Goal: Task Accomplishment & Management: Complete application form

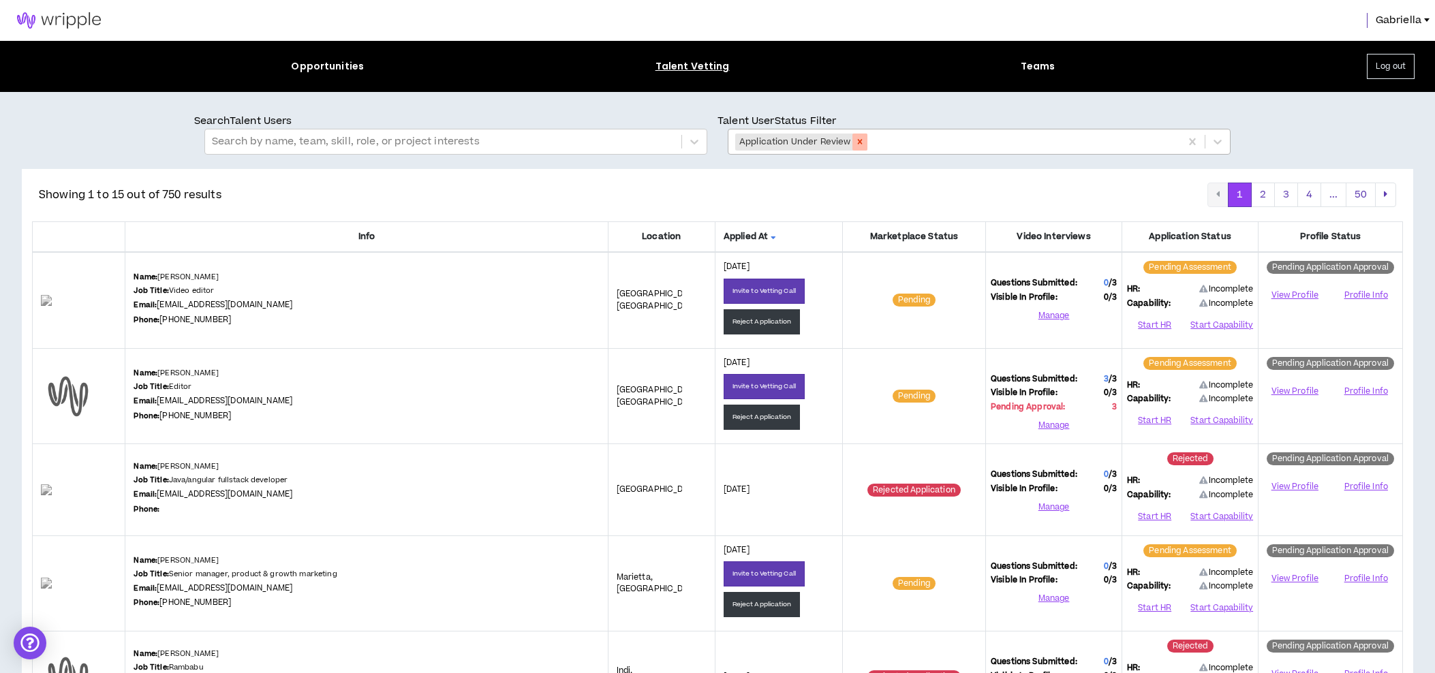
click at [859, 142] on icon "Remove Application Under Review" at bounding box center [860, 142] width 5 height 5
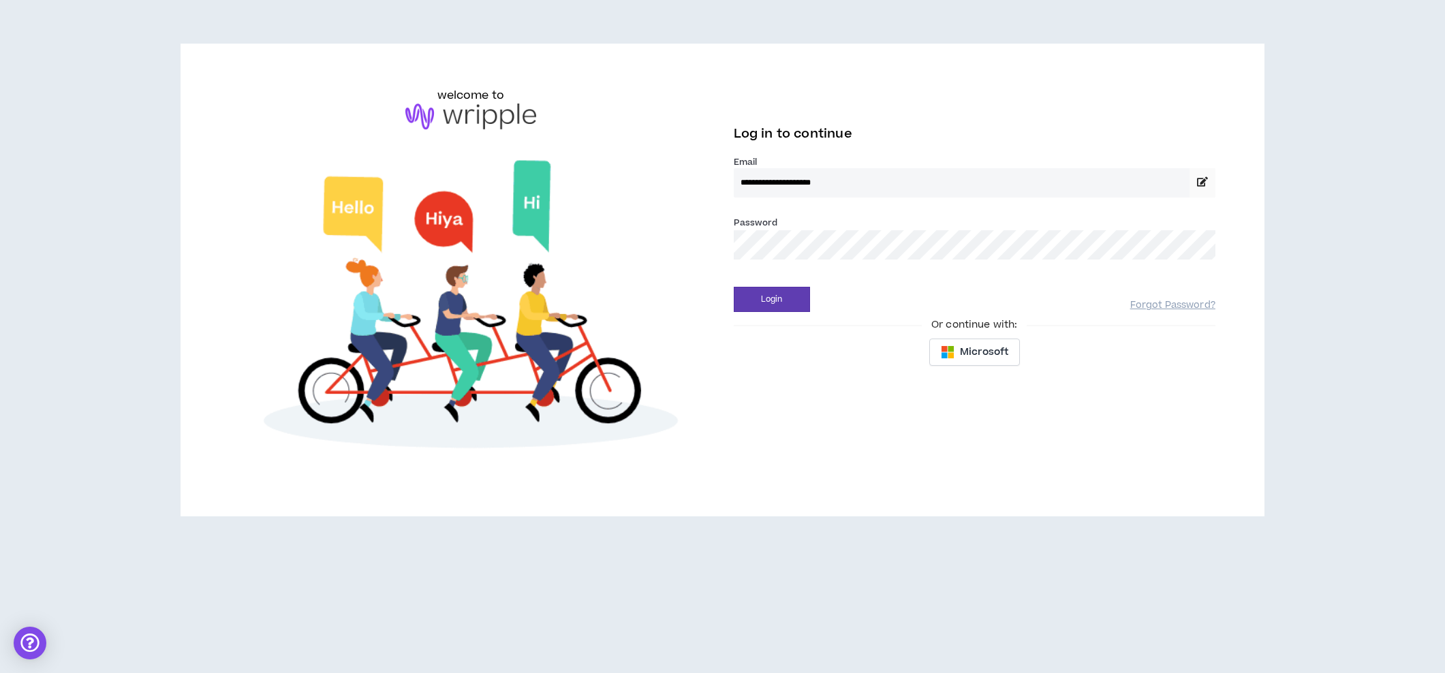
click at [771, 299] on button "Login" at bounding box center [772, 299] width 76 height 25
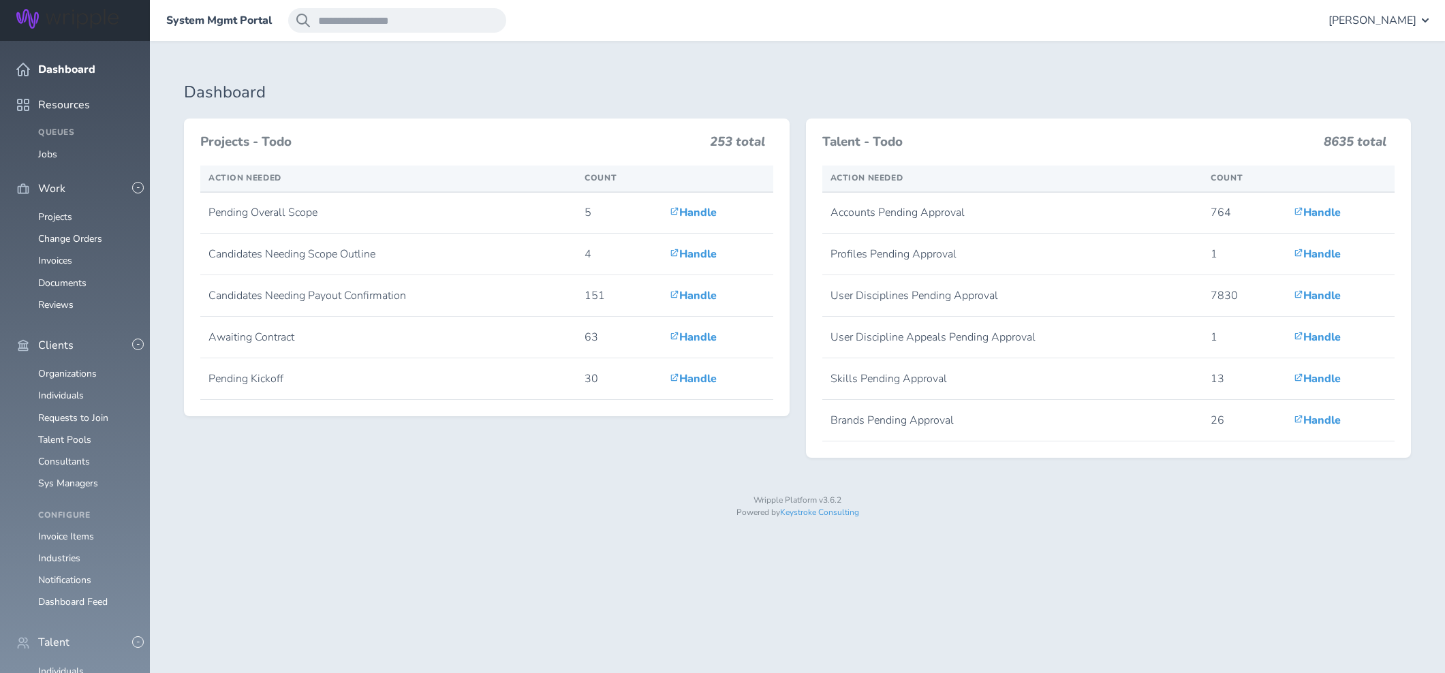
click at [1393, 29] on div "[PERSON_NAME]" at bounding box center [1379, 20] width 100 height 25
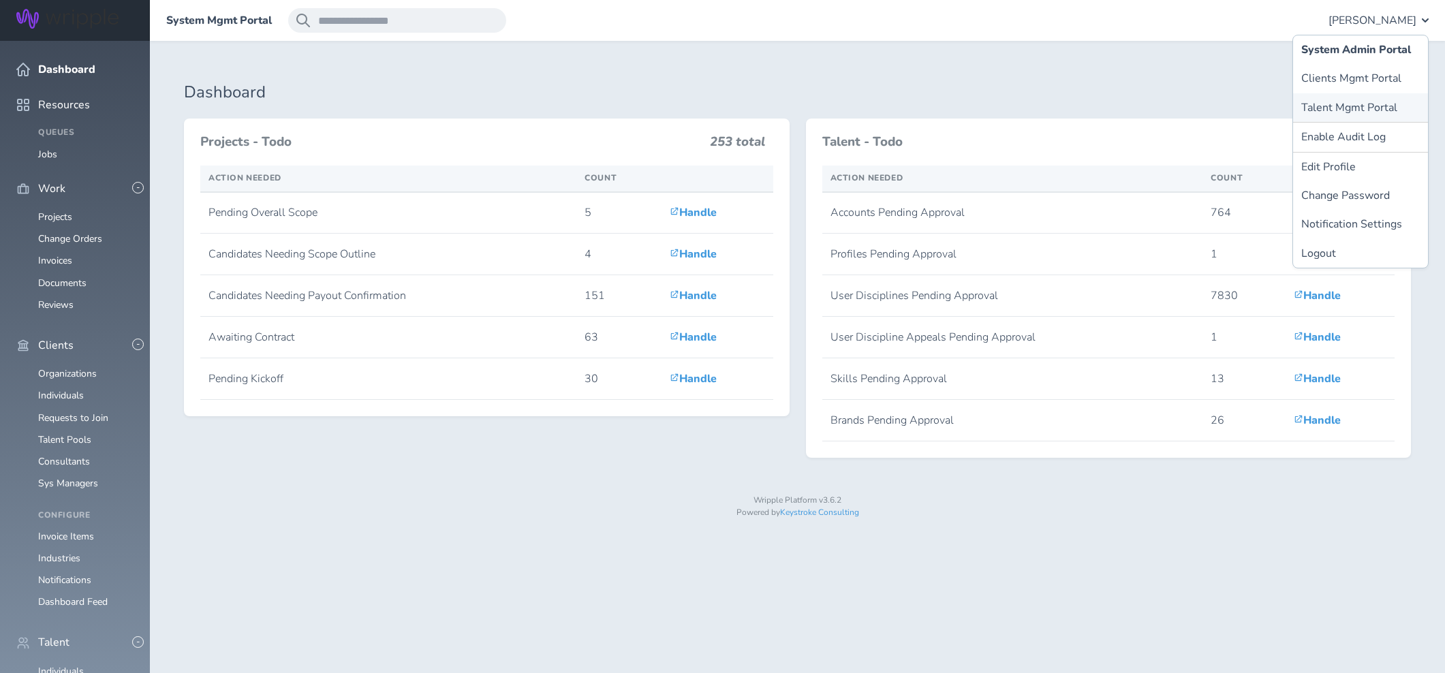
click at [1329, 102] on link "Talent Mgmt Portal" at bounding box center [1360, 107] width 135 height 29
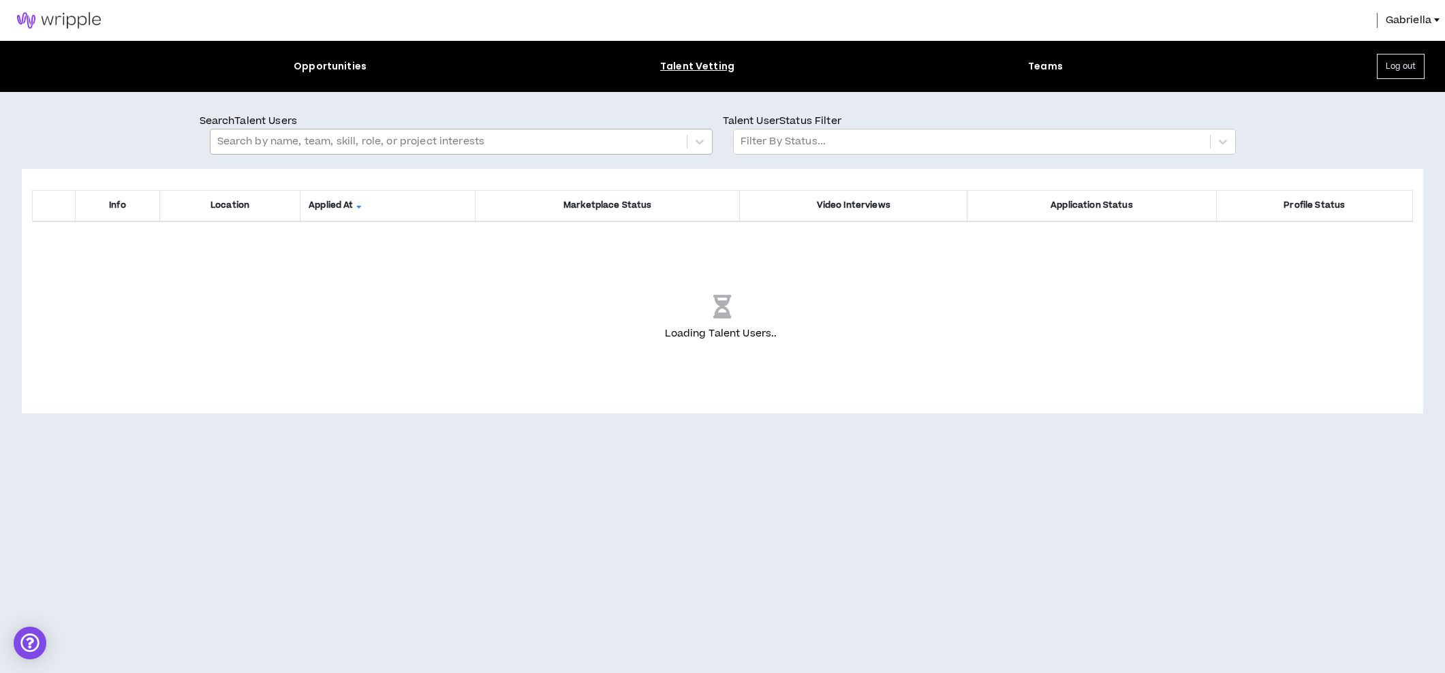
click at [313, 149] on div at bounding box center [448, 142] width 463 height 18
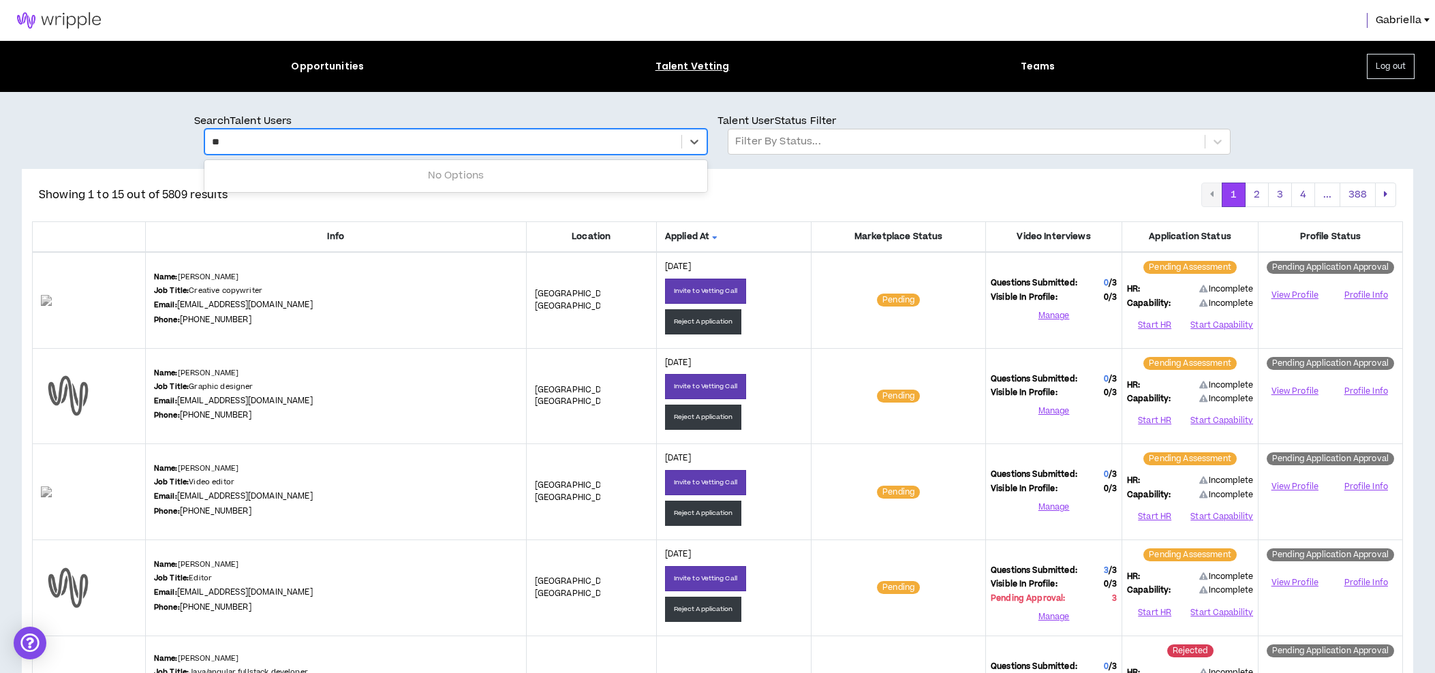
type input "*"
type input "****"
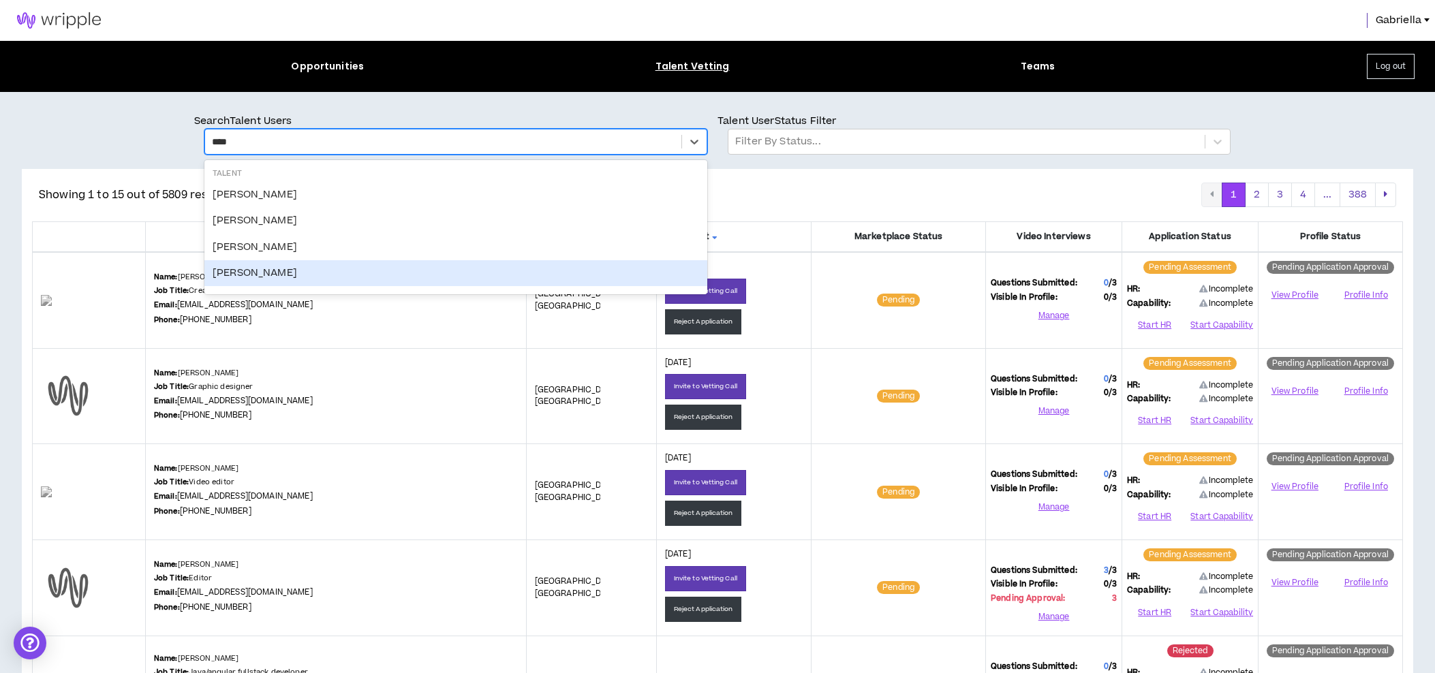
click at [271, 277] on div "[PERSON_NAME]" at bounding box center [455, 273] width 503 height 26
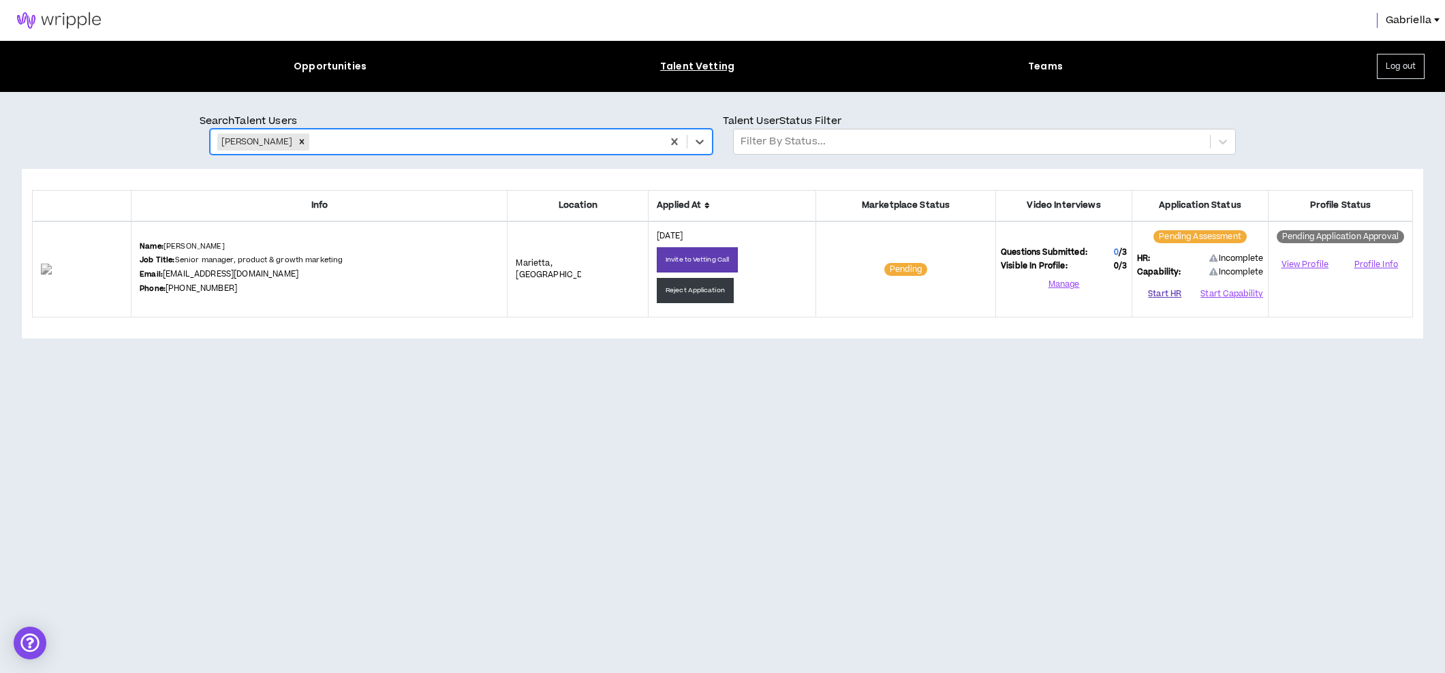
click at [1156, 294] on button "Start HR" at bounding box center [1164, 294] width 55 height 20
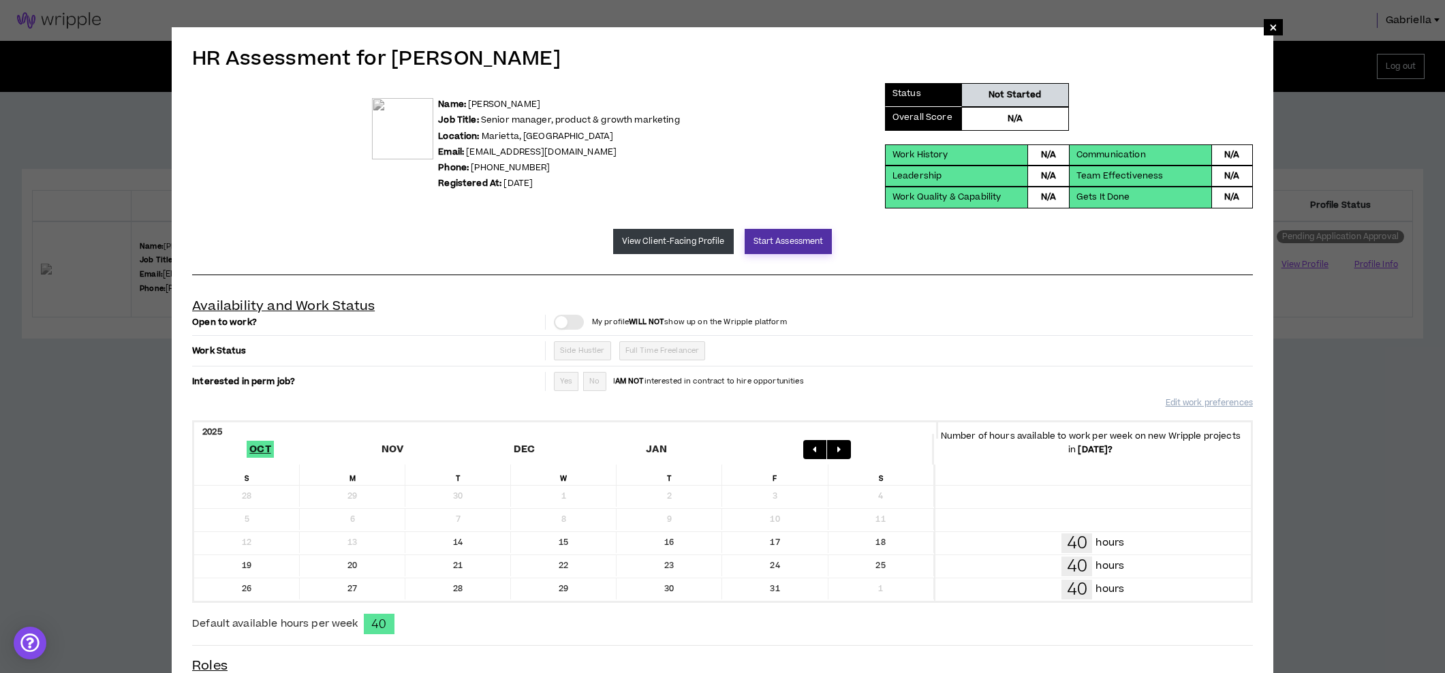
click at [772, 239] on button "Start Assessment" at bounding box center [789, 241] width 88 height 25
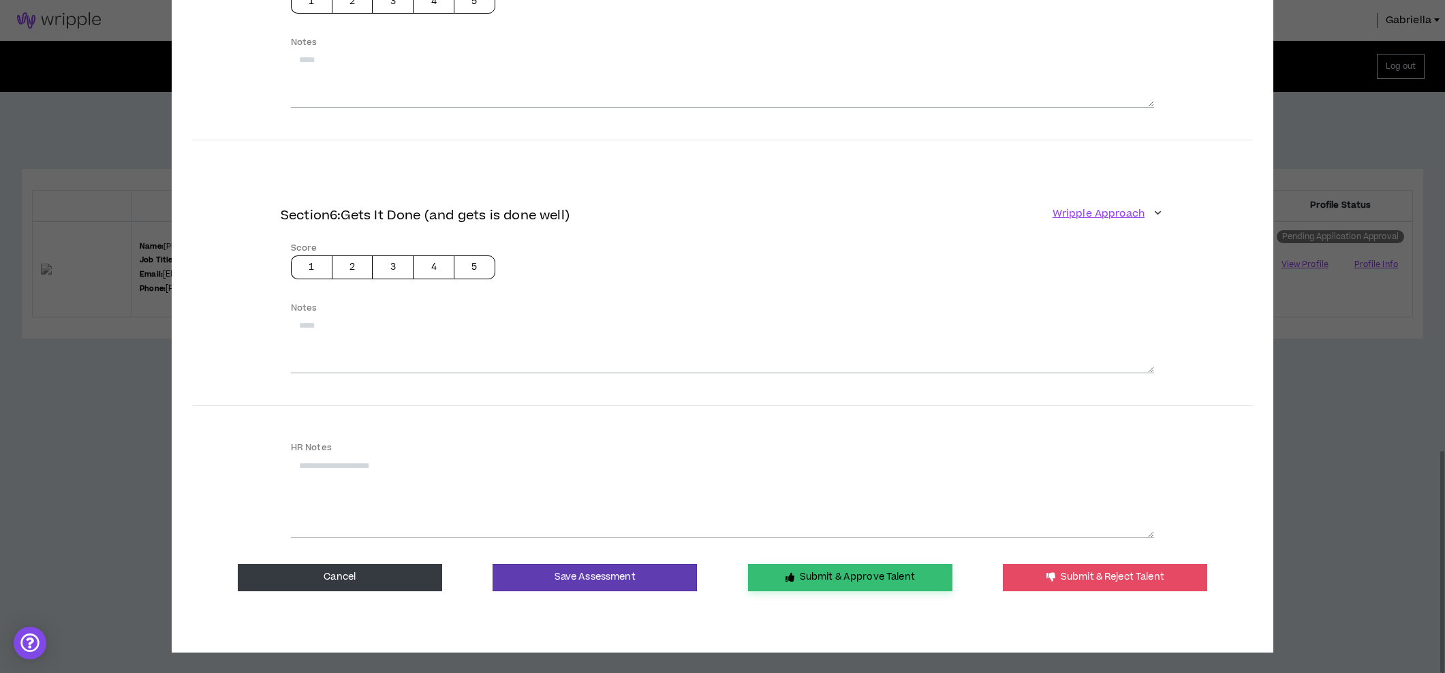
click at [828, 564] on button "Submit & Approve Talent" at bounding box center [850, 577] width 204 height 27
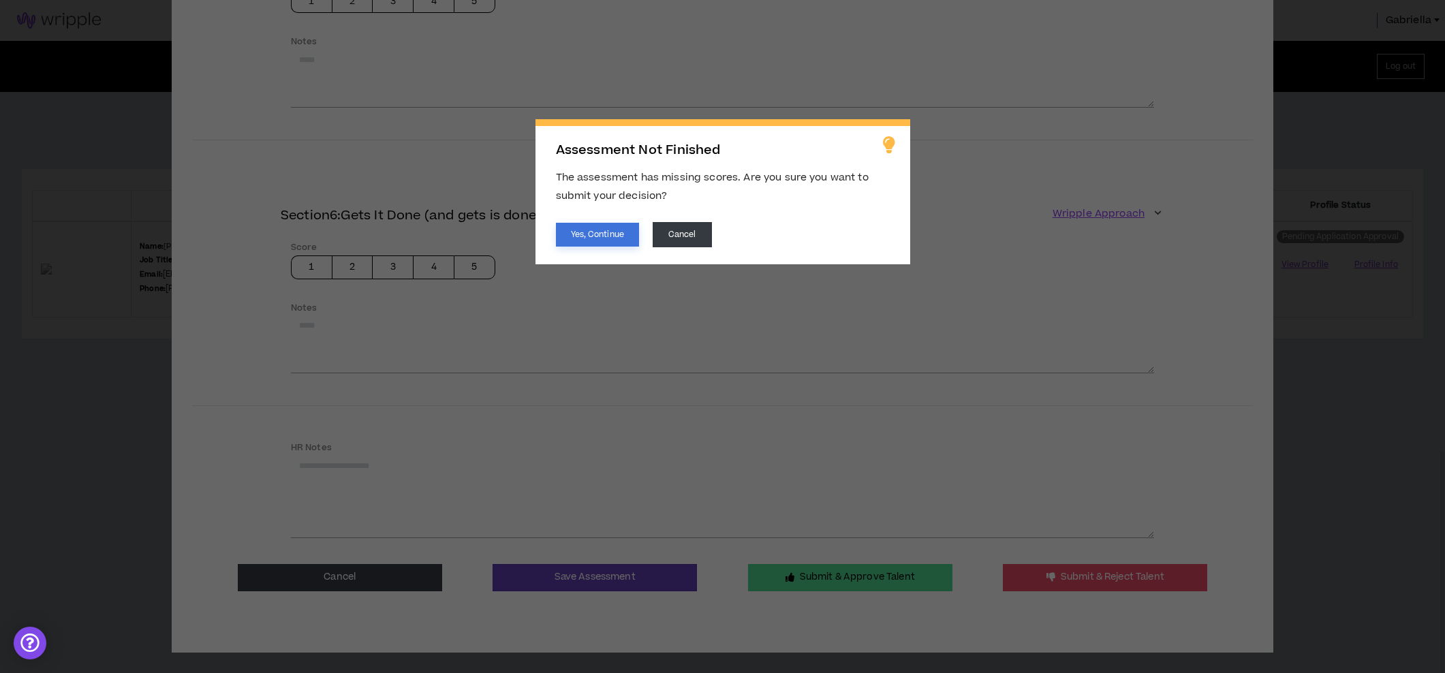
click at [587, 234] on button "Yes, Continue" at bounding box center [597, 235] width 83 height 24
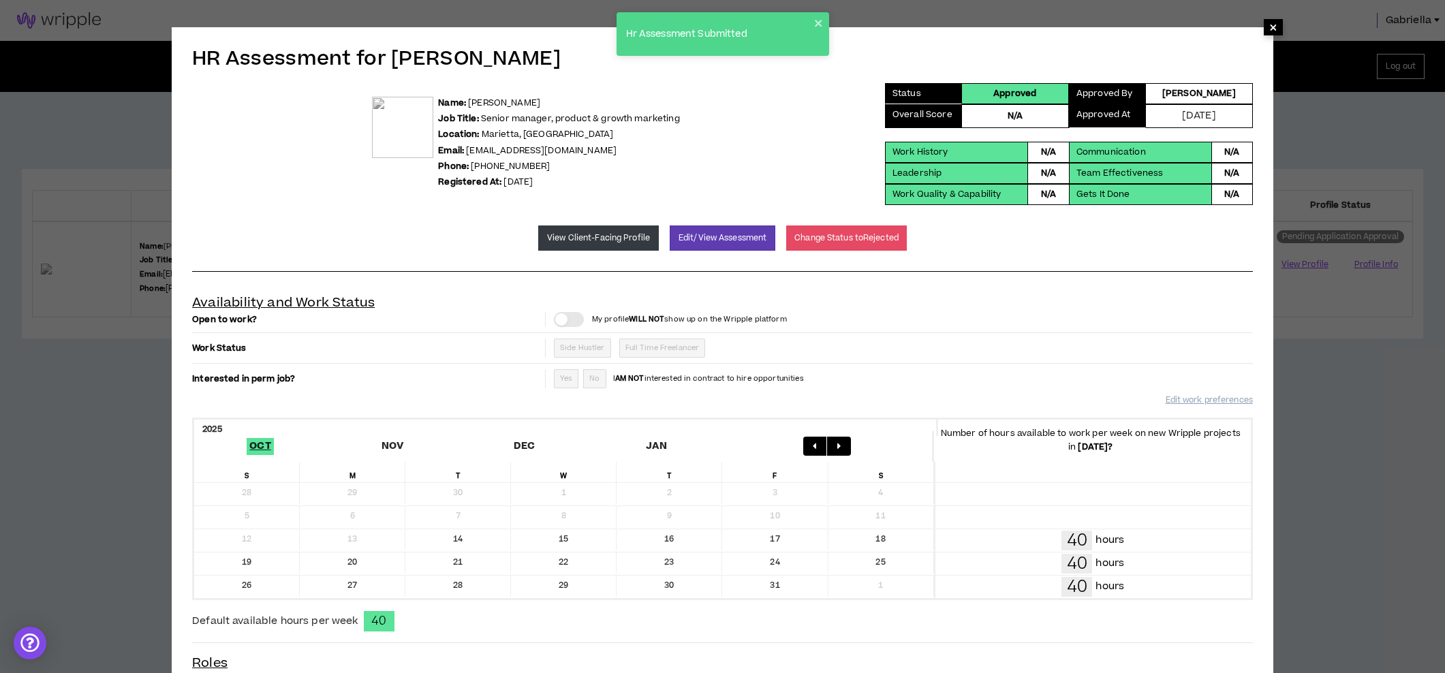
click at [1271, 27] on span "×" at bounding box center [1273, 27] width 8 height 16
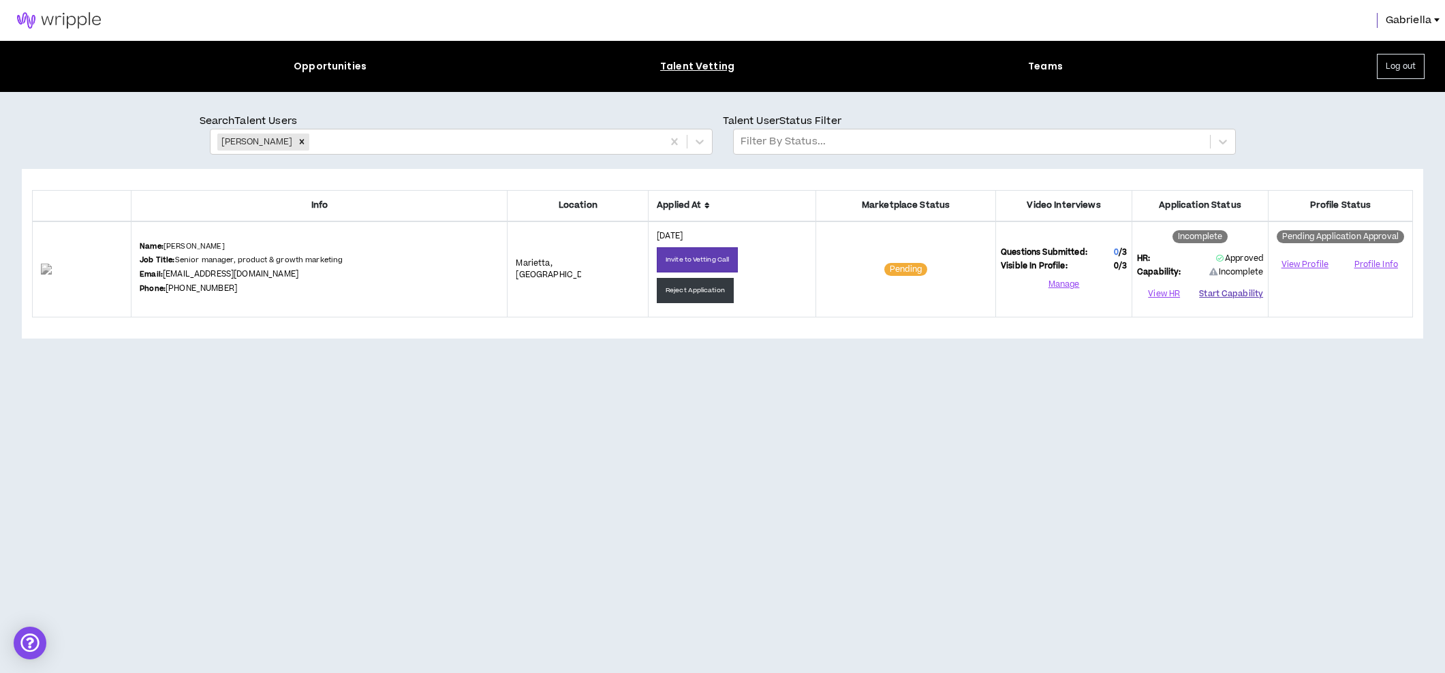
click at [1233, 292] on button "Start Capability" at bounding box center [1231, 294] width 64 height 20
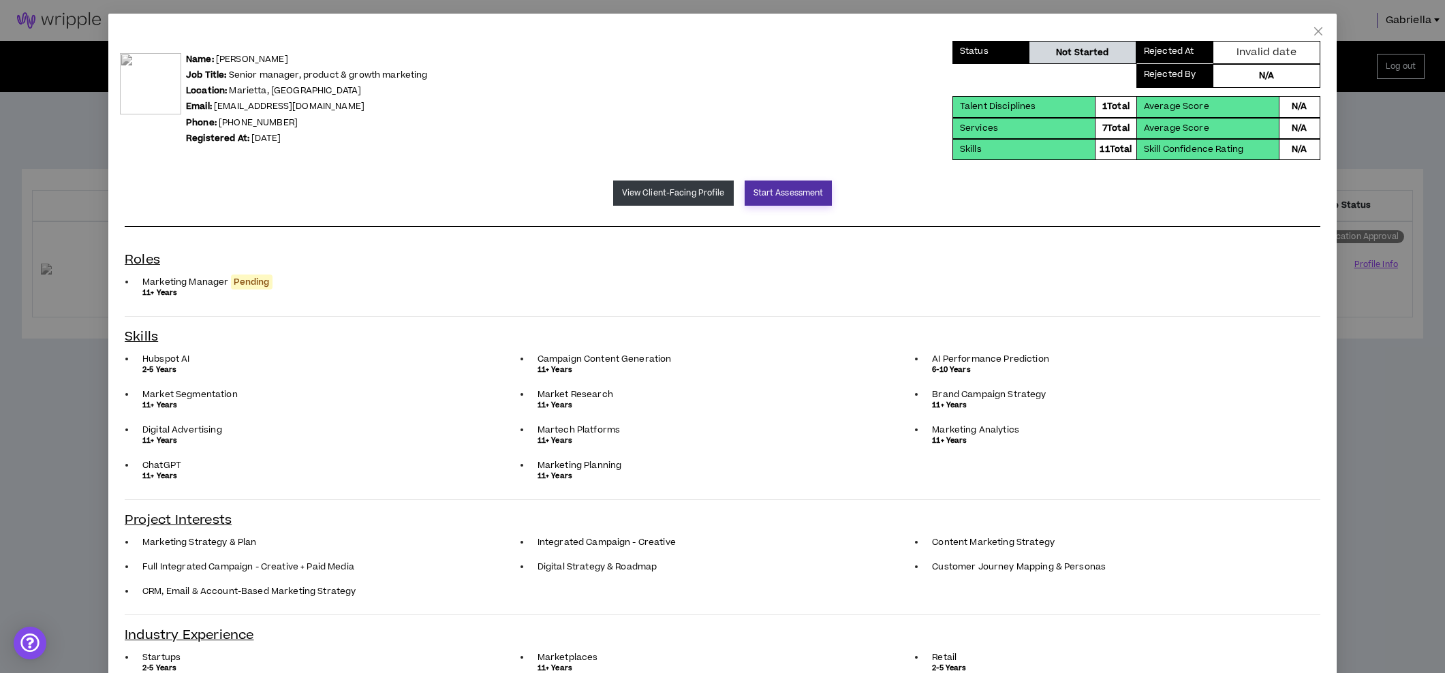
click at [778, 199] on button "Start Assessment" at bounding box center [789, 193] width 88 height 25
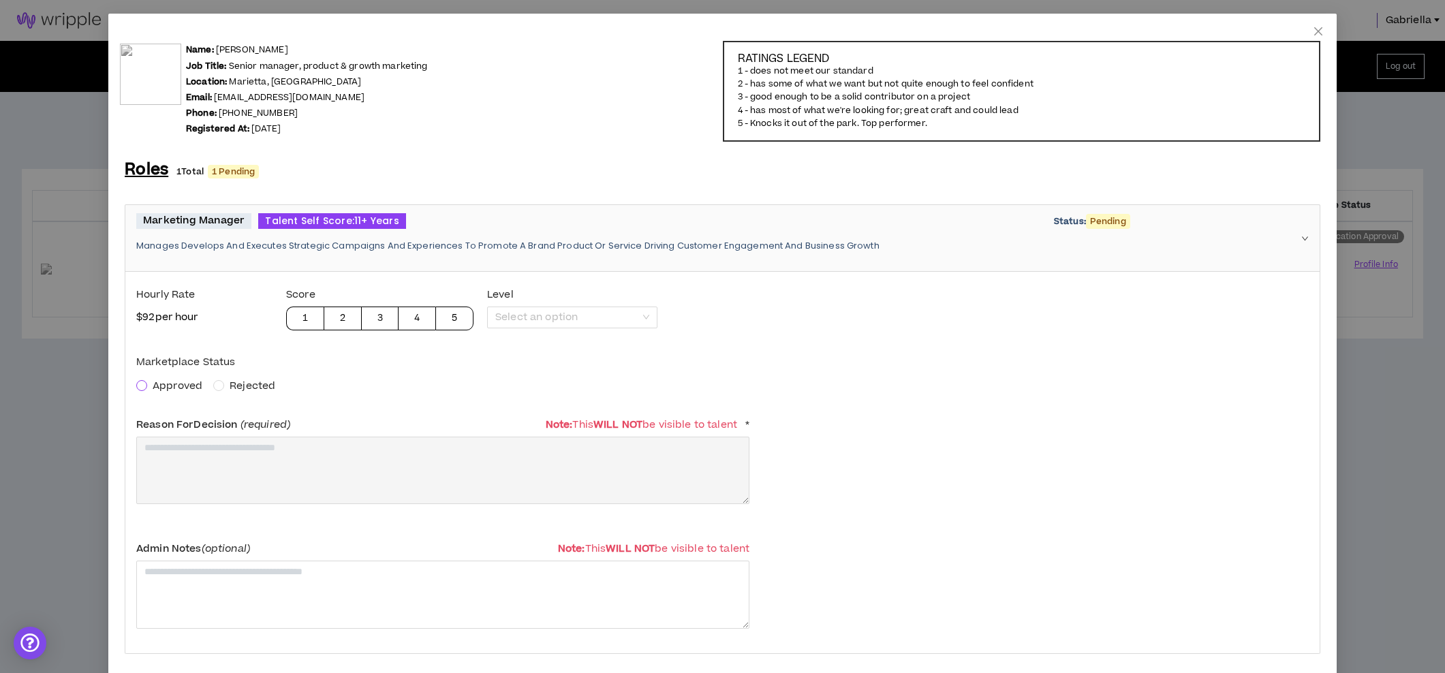
click at [144, 386] on span at bounding box center [141, 385] width 11 height 11
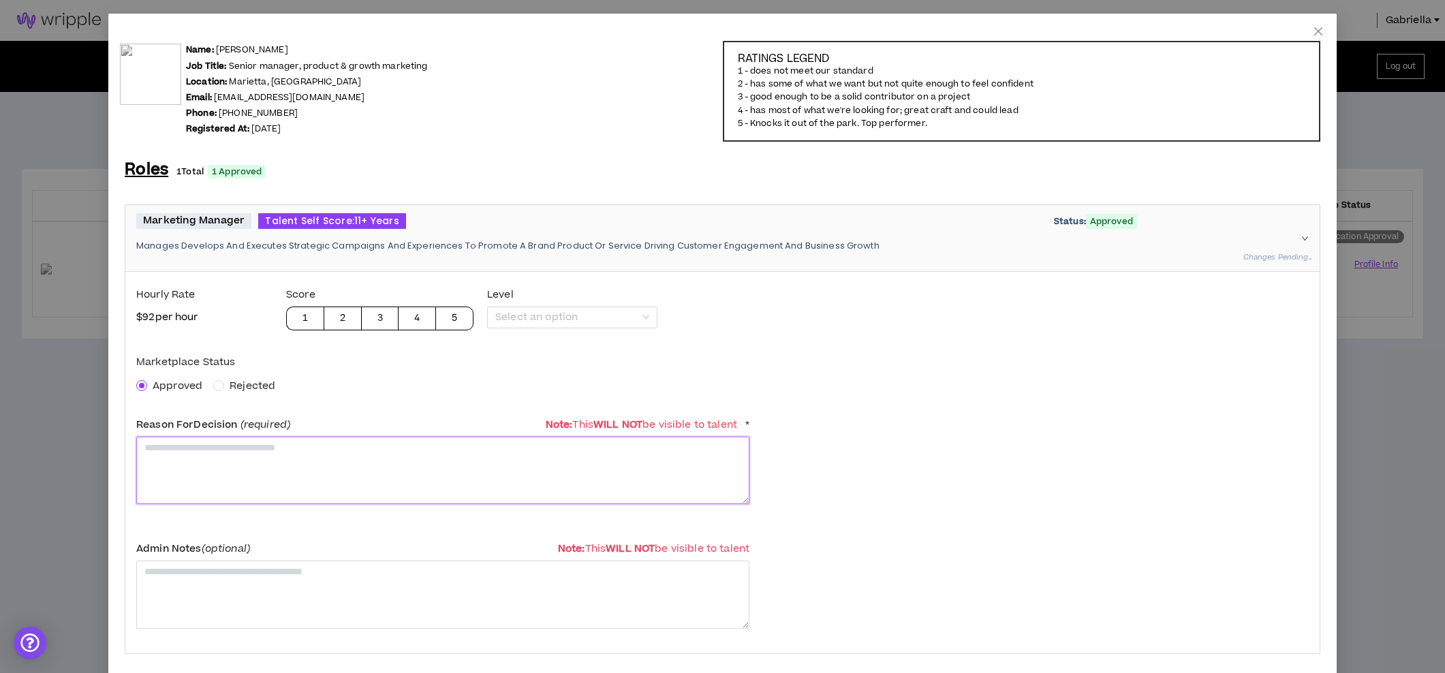
click at [225, 470] on textarea at bounding box center [442, 470] width 613 height 67
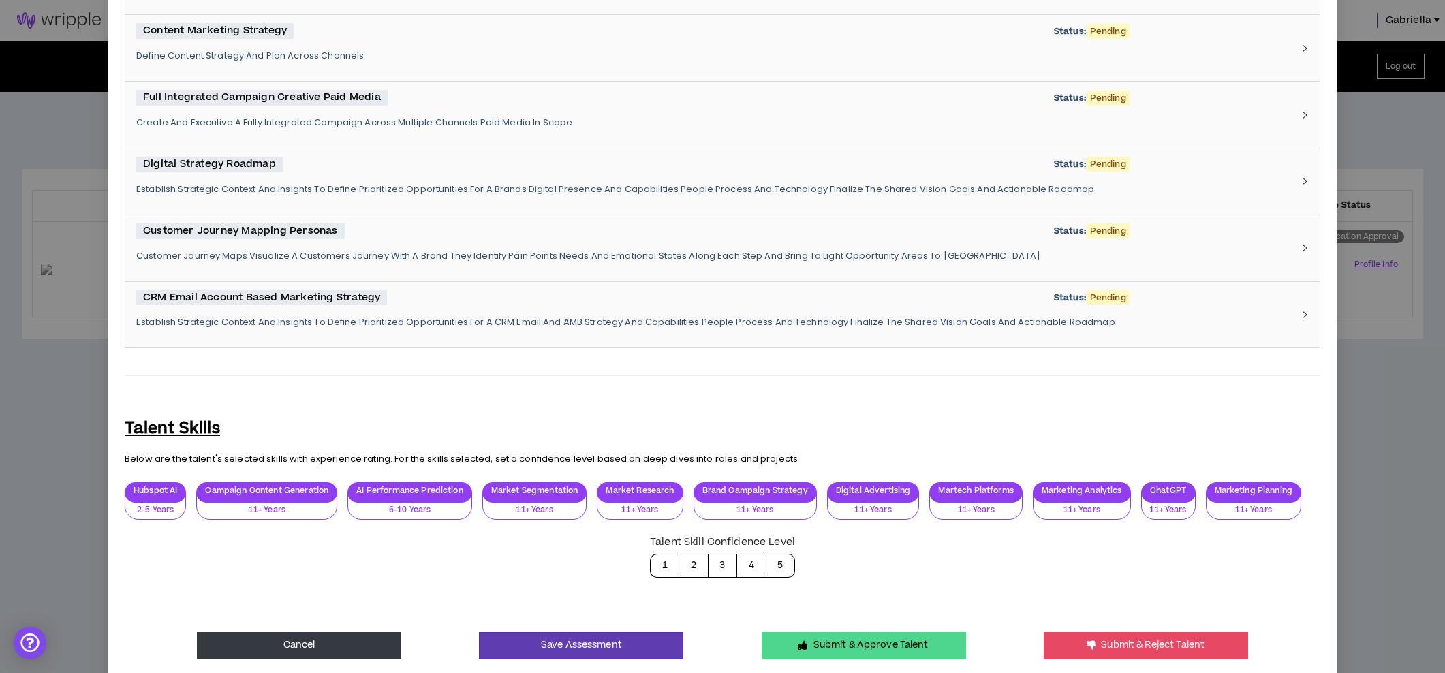
scroll to position [969, 0]
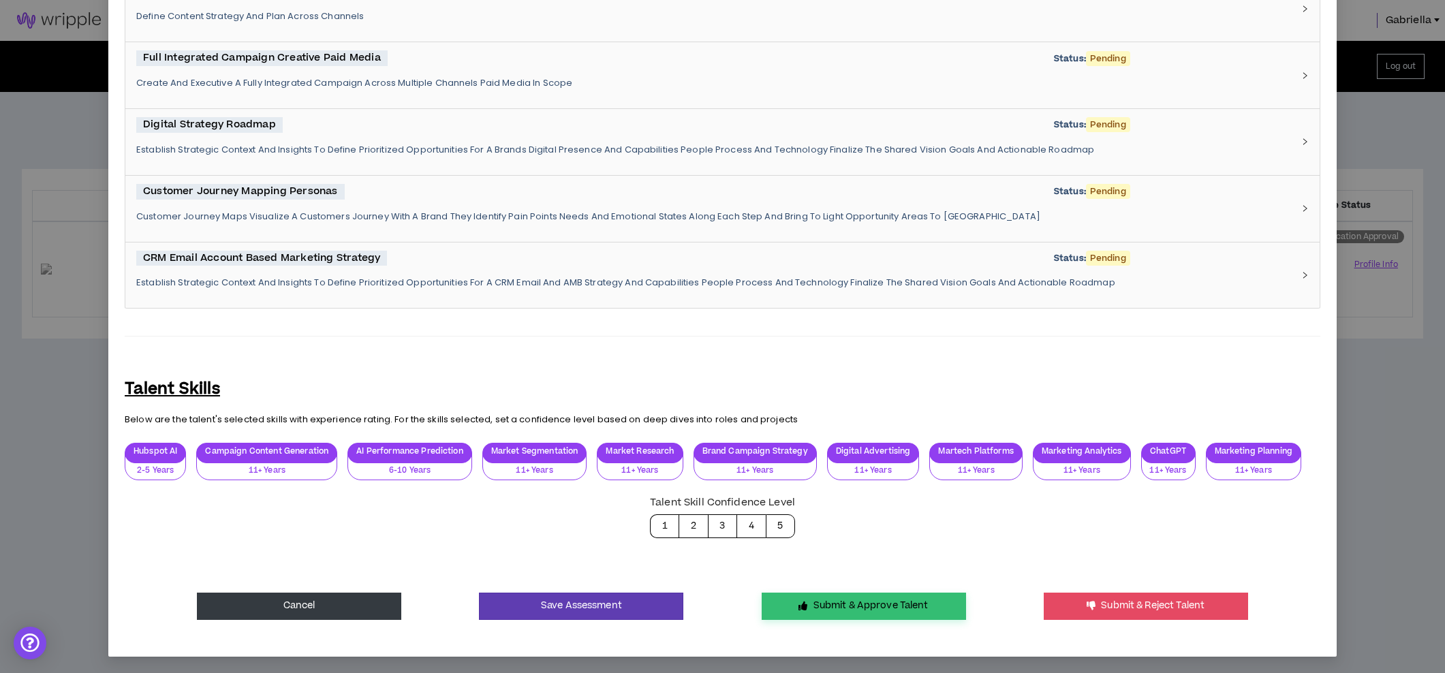
type textarea "**********"
click at [922, 614] on button "Submit & Approve Talent" at bounding box center [864, 606] width 204 height 27
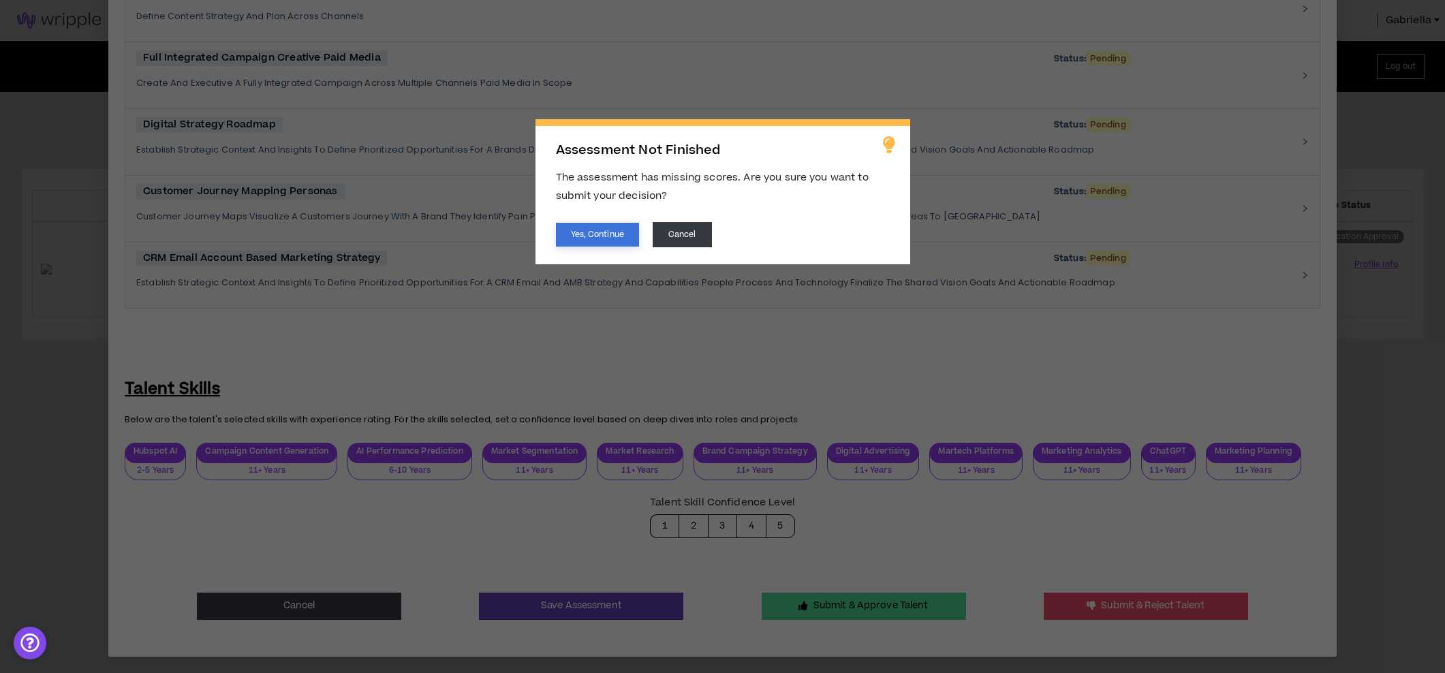
click at [618, 239] on button "Yes, Continue" at bounding box center [597, 235] width 83 height 24
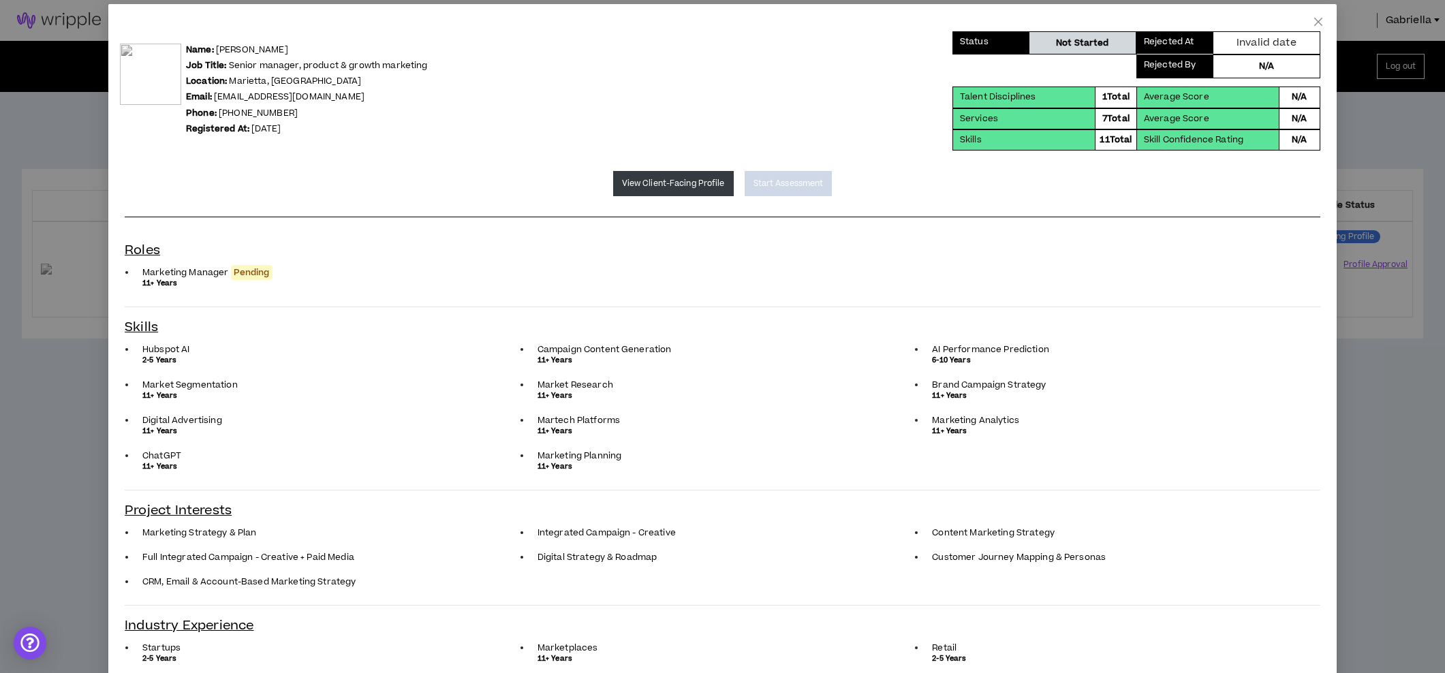
scroll to position [0, 0]
